Goal: Task Accomplishment & Management: Manage account settings

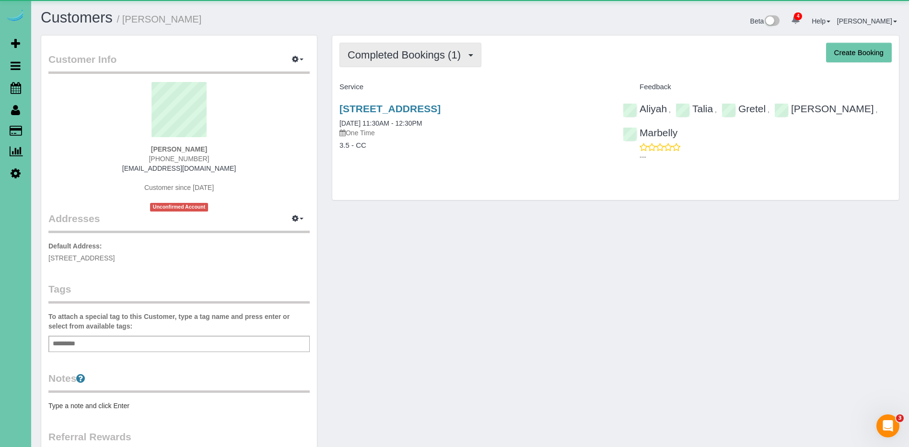
click at [452, 51] on span "Completed Bookings (1)" at bounding box center [407, 55] width 118 height 12
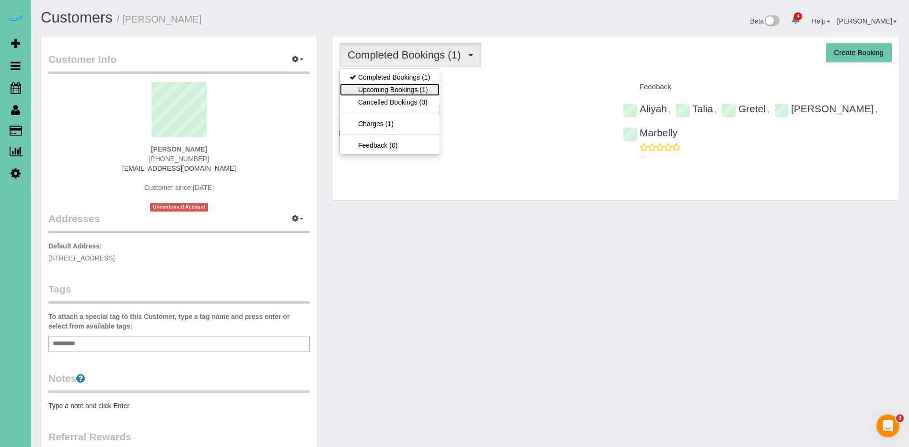
click at [417, 91] on link "Upcoming Bookings (1)" at bounding box center [390, 89] width 100 height 12
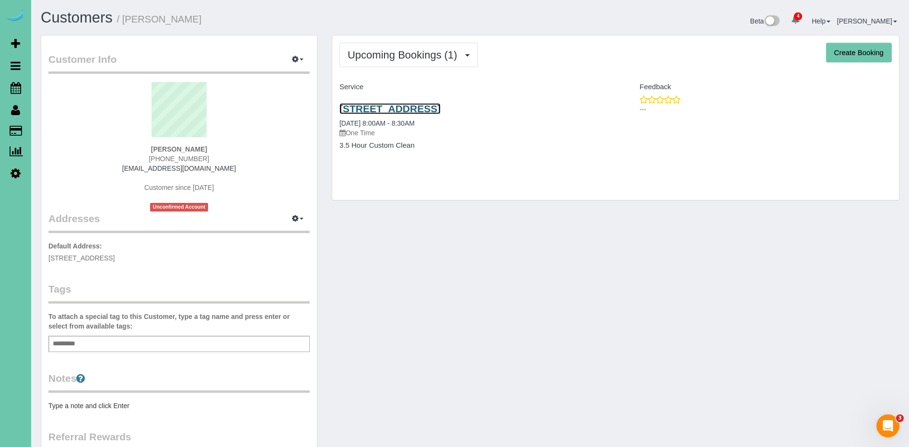
click at [441, 103] on link "[STREET_ADDRESS]" at bounding box center [389, 108] width 101 height 11
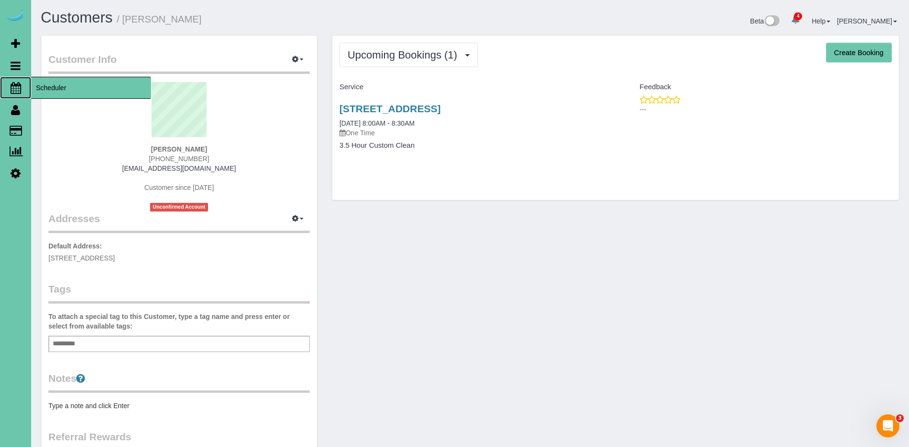
click at [98, 93] on span "Scheduler" at bounding box center [91, 88] width 120 height 22
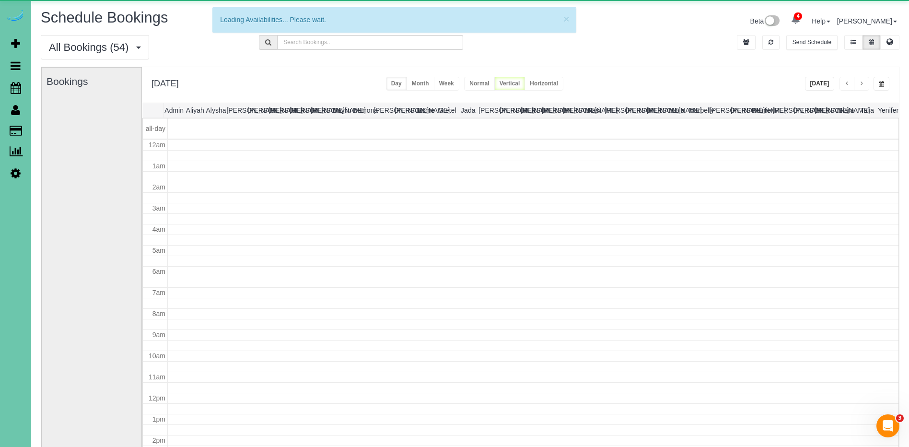
scroll to position [127, 0]
drag, startPoint x: 881, startPoint y: 83, endPoint x: 885, endPoint y: 82, distance: 4.9
click at [881, 83] on span "button" at bounding box center [881, 84] width 5 height 6
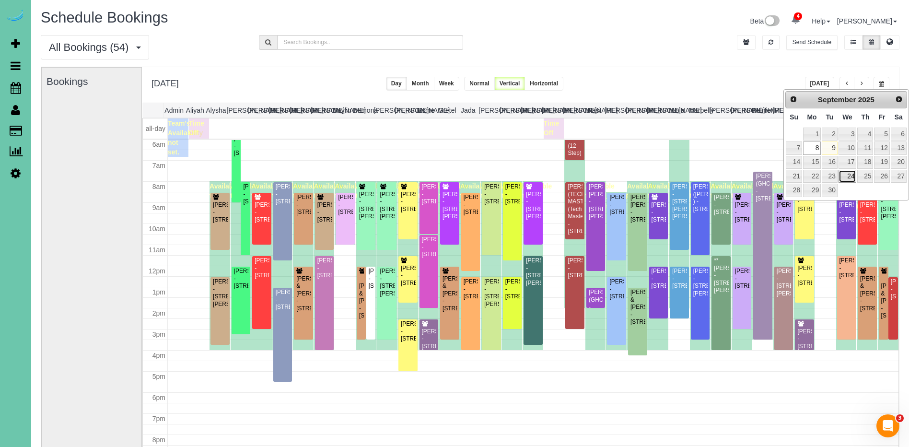
click at [853, 176] on link "24" at bounding box center [847, 176] width 18 height 13
type input "**********"
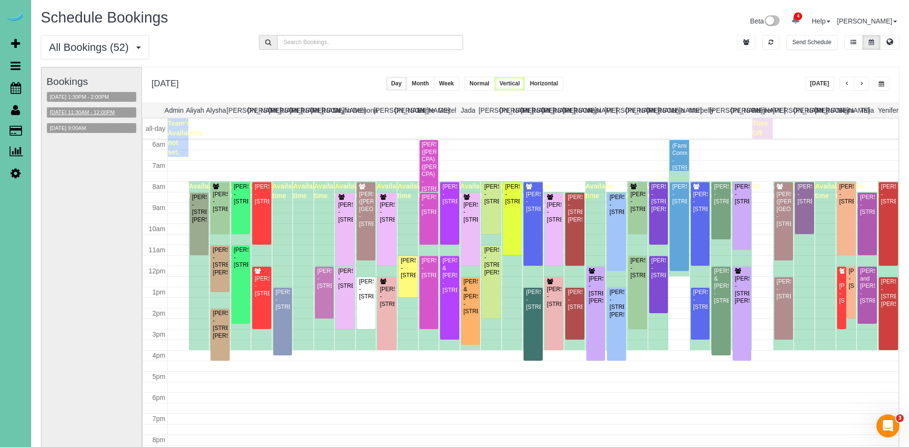
click at [95, 113] on button "09/24/2025 11:30AM - 12:00PM" at bounding box center [82, 112] width 71 height 10
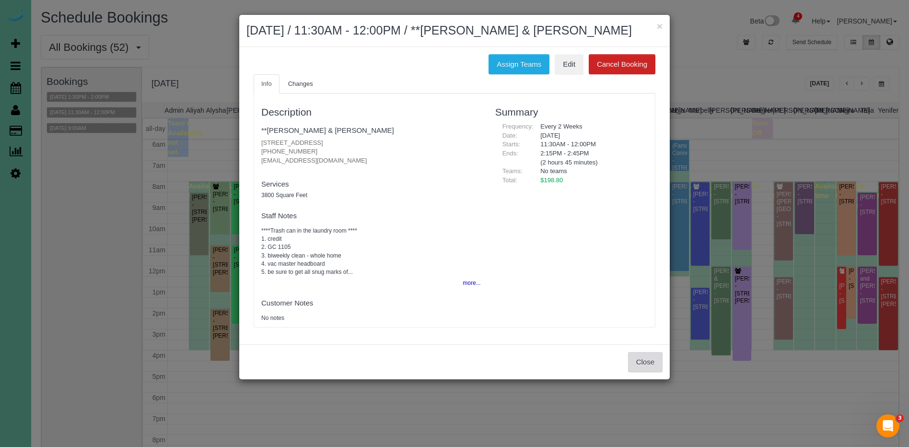
drag, startPoint x: 643, startPoint y: 361, endPoint x: 587, endPoint y: 352, distance: 56.8
click at [638, 360] on button "Close" at bounding box center [645, 362] width 35 height 20
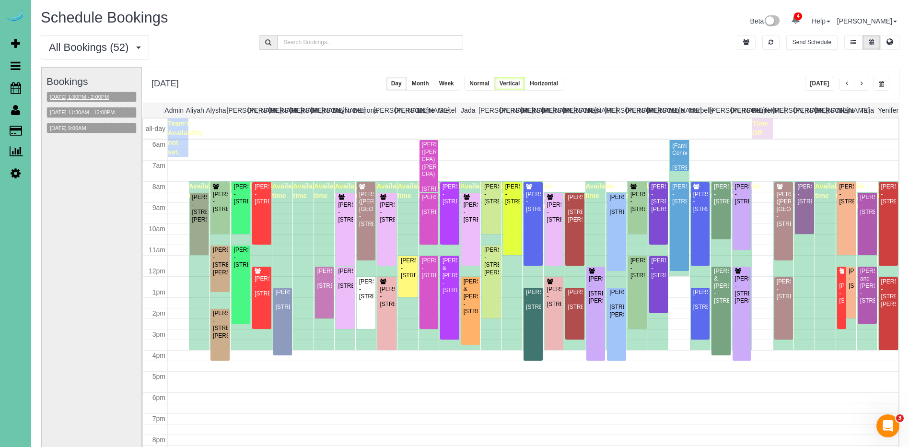
click at [96, 95] on button "09/24/2025 1:30PM - 2:00PM" at bounding box center [79, 97] width 65 height 10
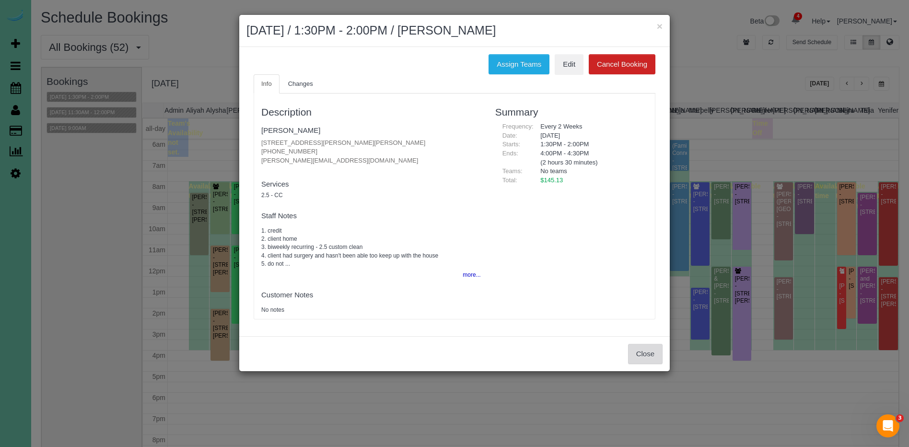
click at [657, 358] on button "Close" at bounding box center [645, 354] width 35 height 20
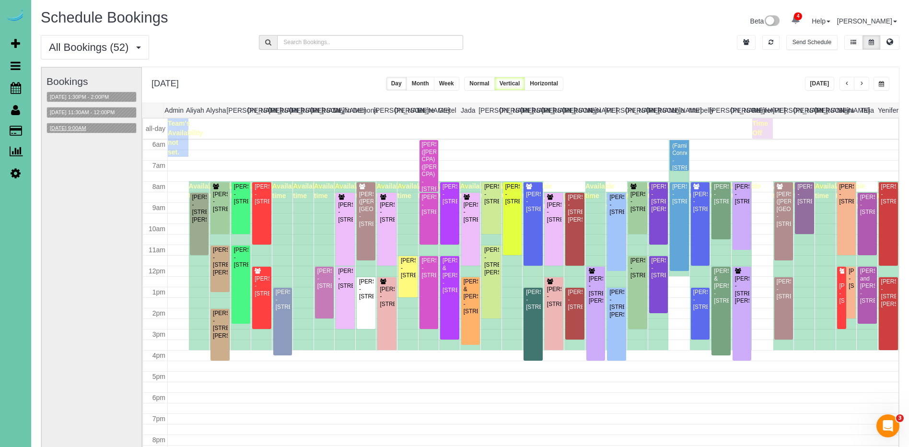
click at [87, 129] on button "09/24/2025 9:00AM" at bounding box center [68, 128] width 42 height 10
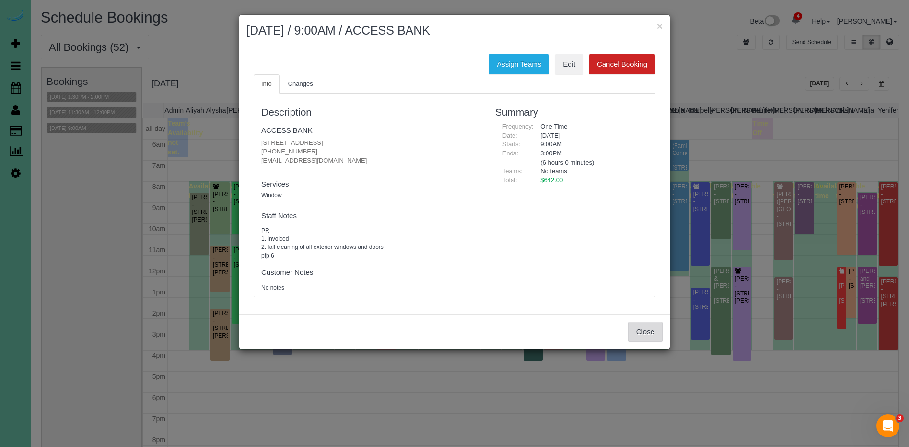
drag, startPoint x: 652, startPoint y: 323, endPoint x: 697, endPoint y: 310, distance: 47.0
click at [652, 323] on button "Close" at bounding box center [645, 332] width 35 height 20
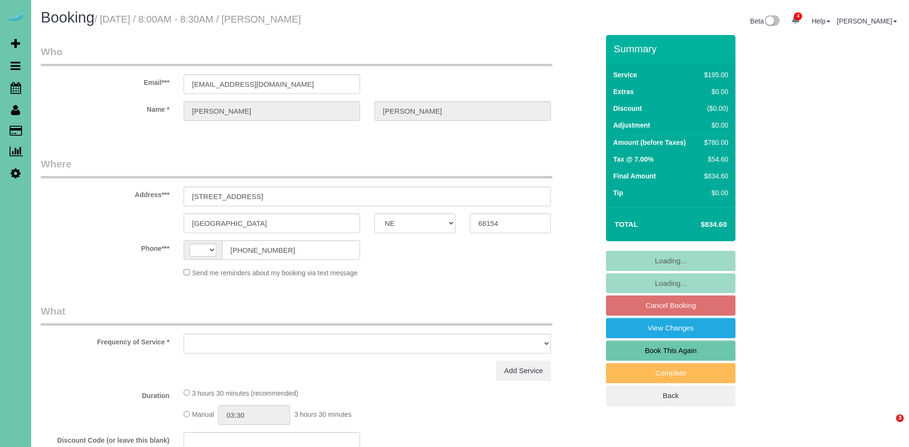
select select "NE"
select select "object:915"
select select "string:[GEOGRAPHIC_DATA]"
select select "string:fspay-8494f729-eef0-4c00-b890-071cec4ebf91"
